Goal: Information Seeking & Learning: Learn about a topic

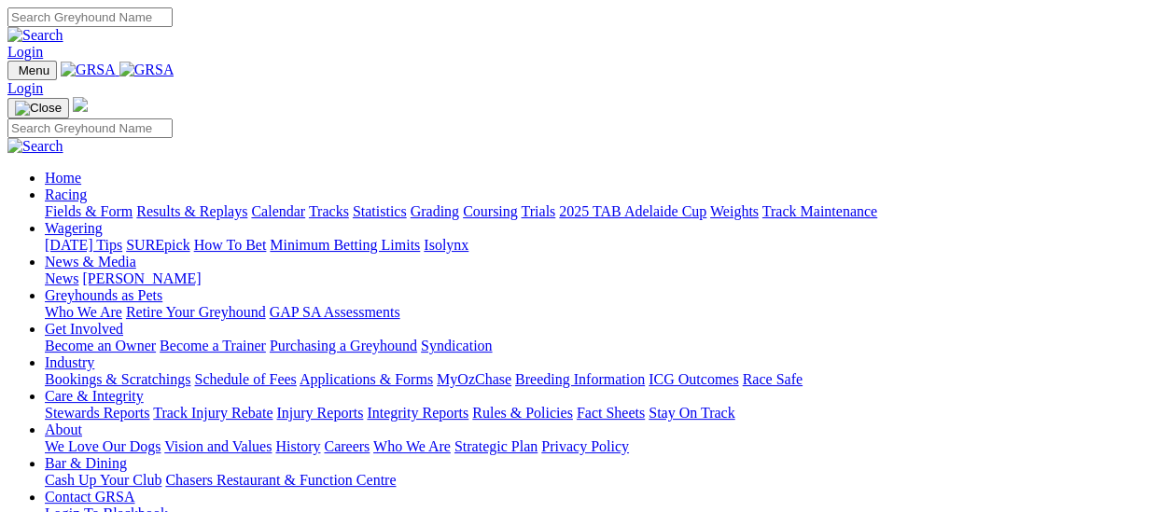
click at [196, 203] on link "Results & Replays" at bounding box center [191, 211] width 111 height 16
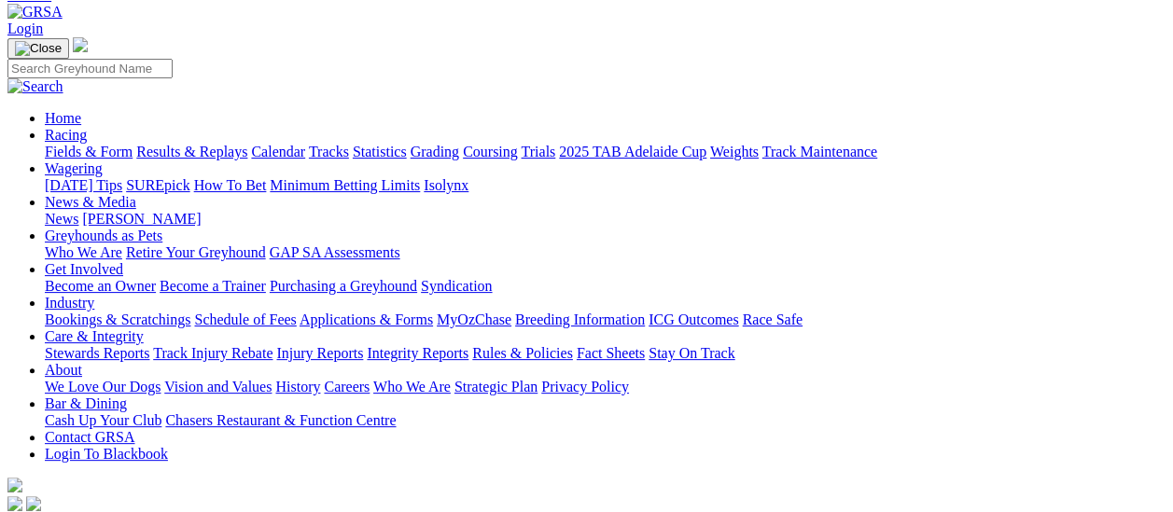
scroll to position [187, 0]
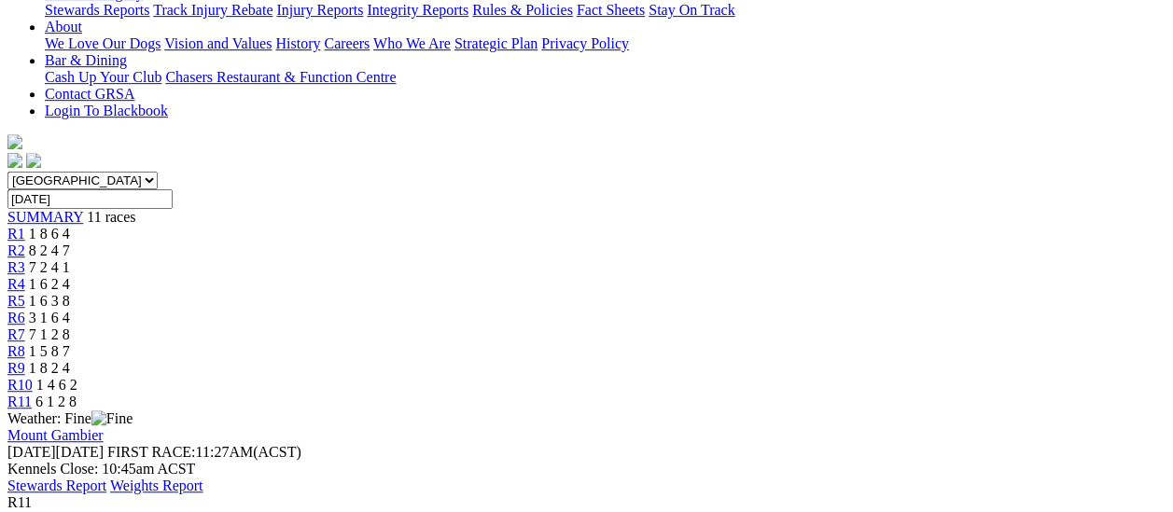
scroll to position [187, 0]
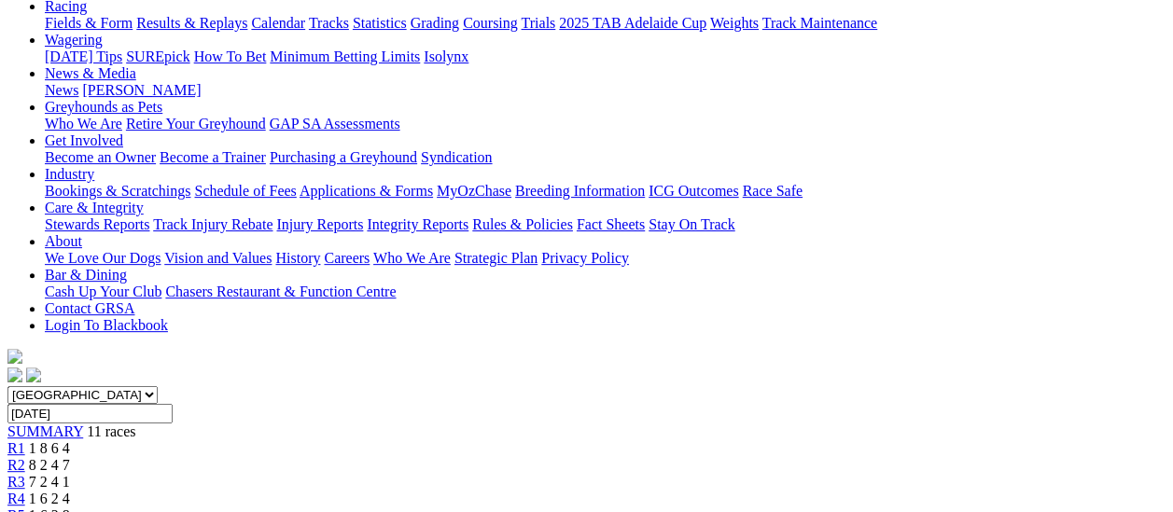
scroll to position [187, 0]
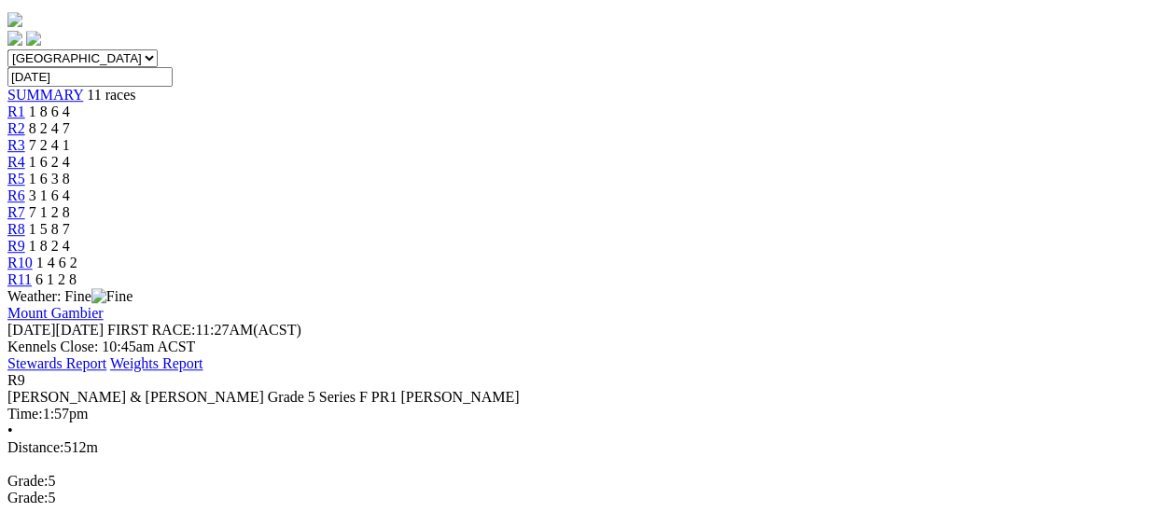
scroll to position [187, 0]
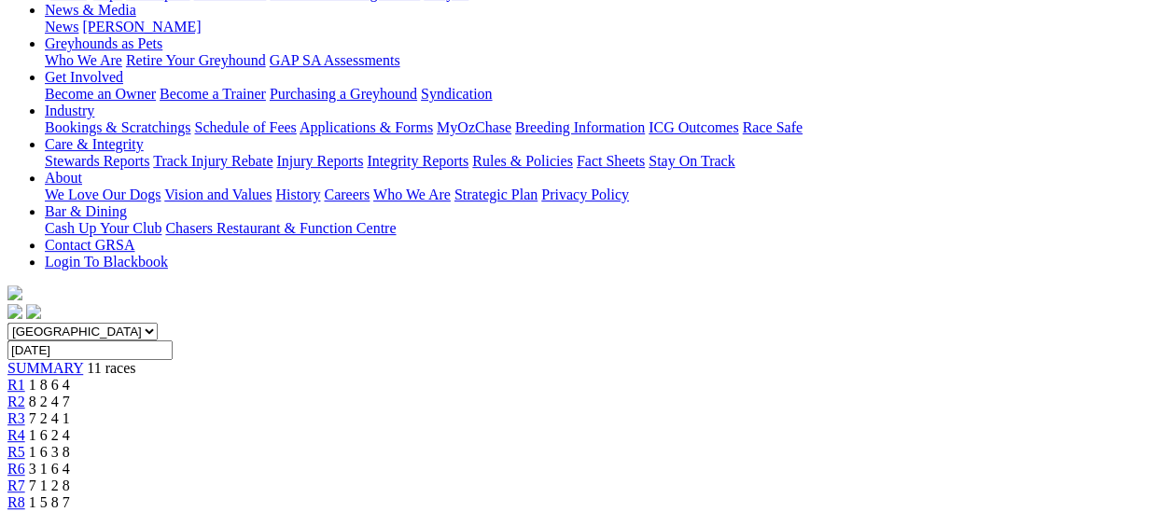
scroll to position [280, 0]
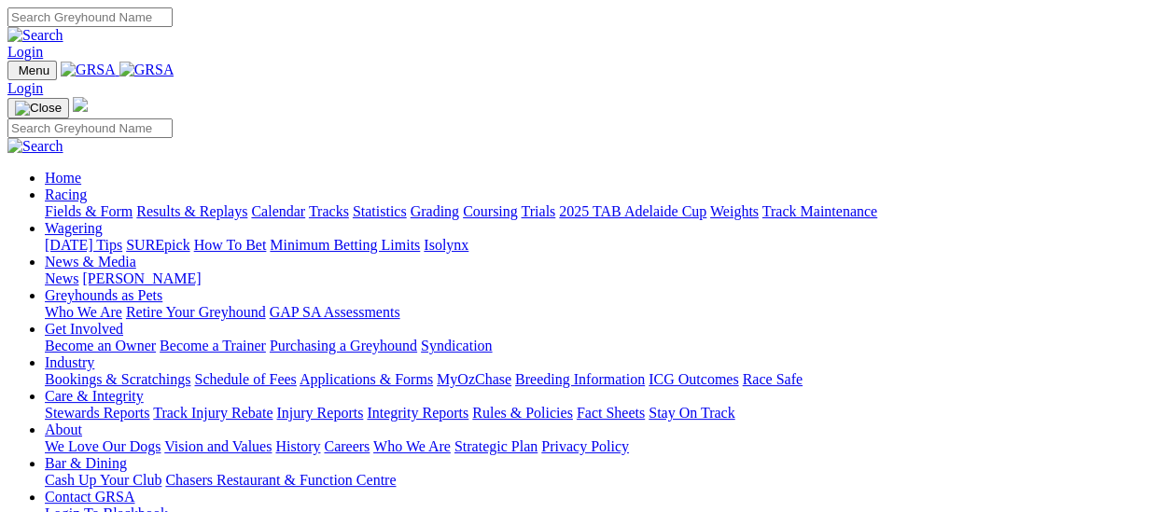
click at [87, 187] on link "Racing" at bounding box center [66, 195] width 42 height 16
click at [202, 203] on link "Results & Replays" at bounding box center [191, 211] width 111 height 16
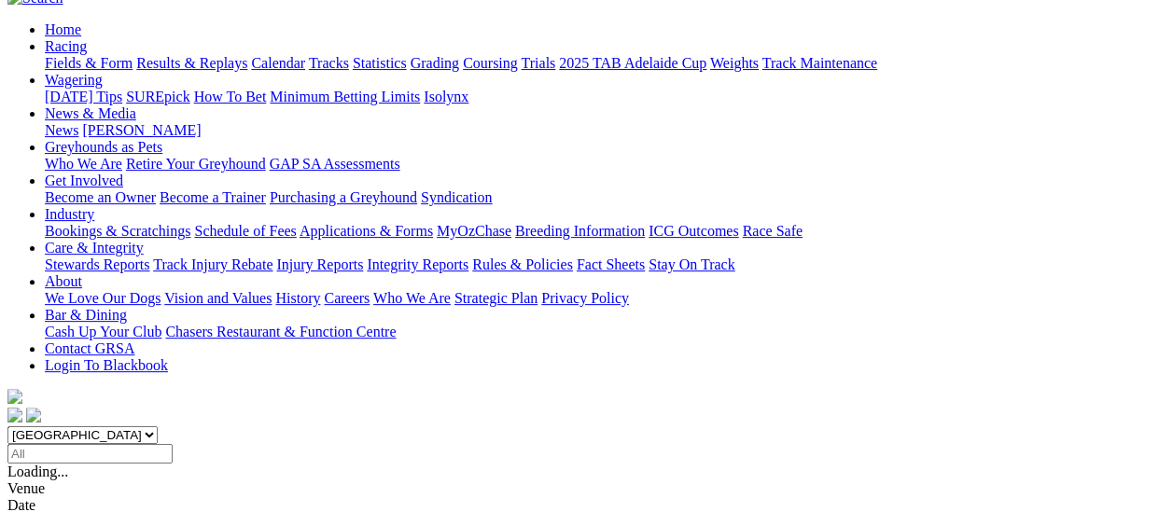
scroll to position [187, 0]
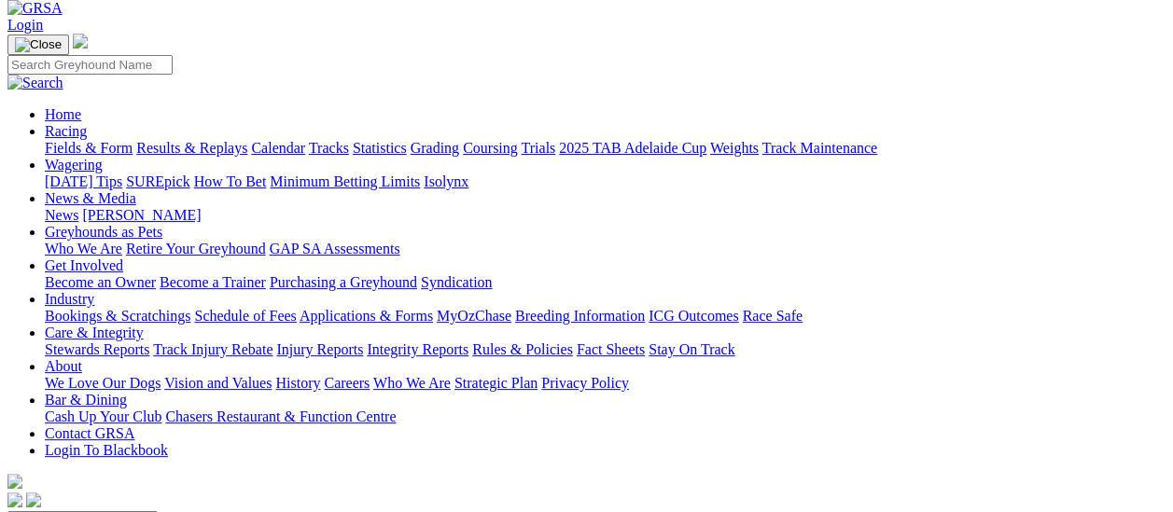
scroll to position [187, 0]
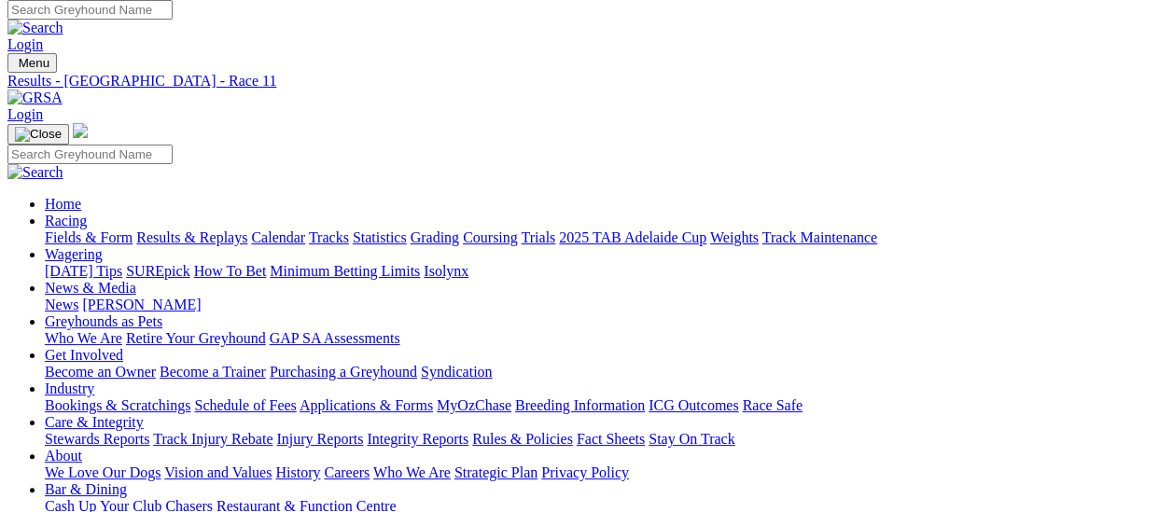
scroll to position [0, 0]
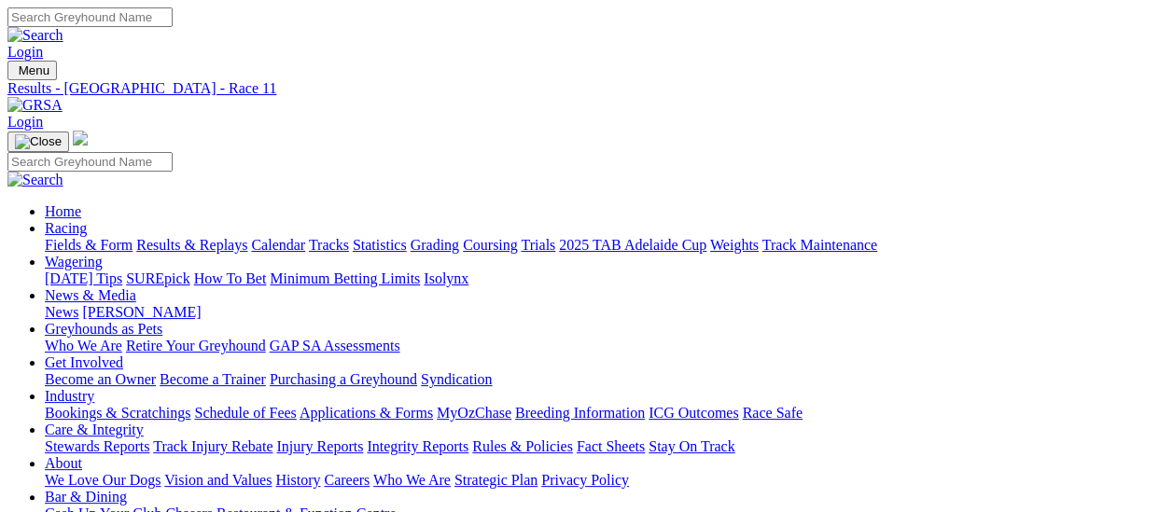
click at [77, 237] on link "Fields & Form" at bounding box center [89, 245] width 88 height 16
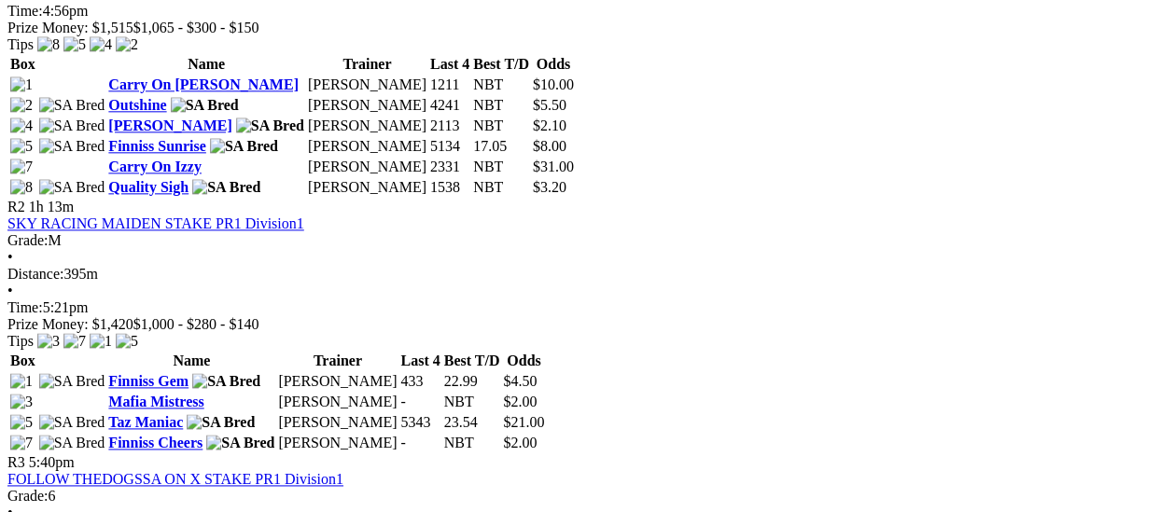
scroll to position [1120, 0]
